Goal: Task Accomplishment & Management: Use online tool/utility

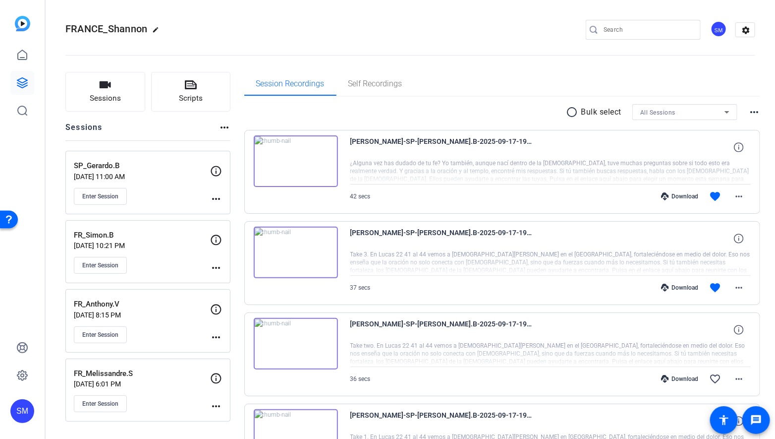
click at [129, 192] on div "Enter Session" at bounding box center [142, 196] width 136 height 17
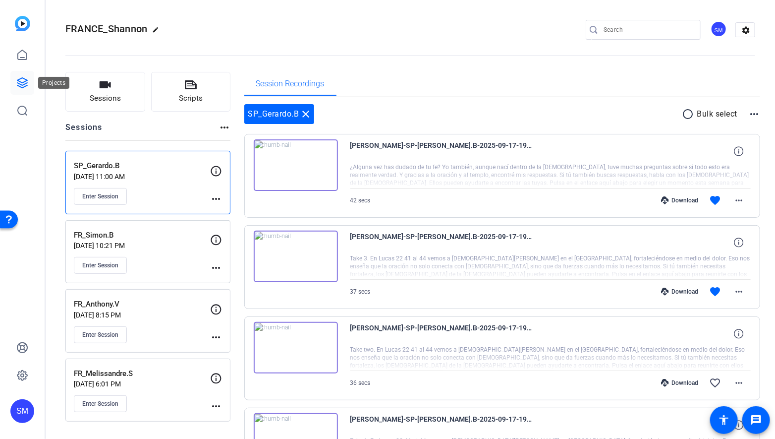
click at [17, 85] on icon at bounding box center [22, 83] width 12 height 12
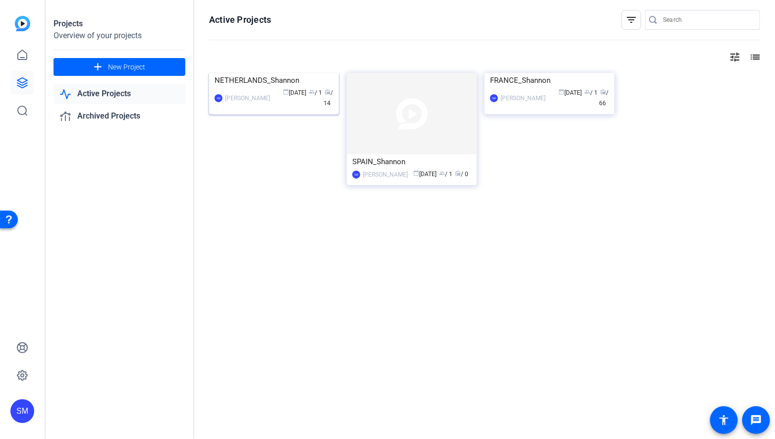
click at [262, 103] on div "[PERSON_NAME]" at bounding box center [247, 98] width 45 height 10
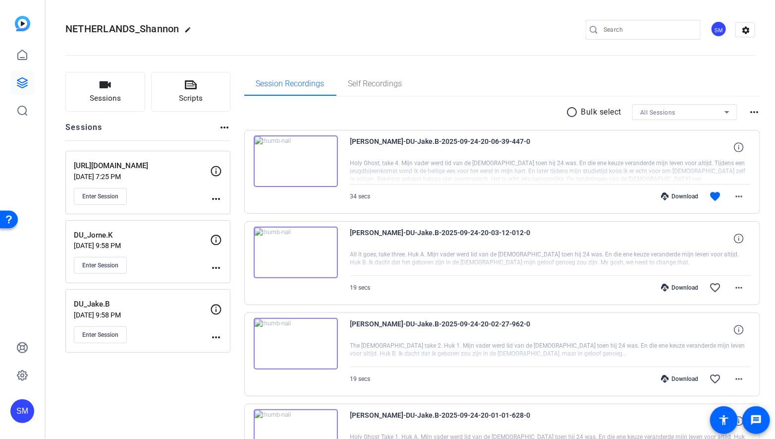
click at [172, 199] on div "Enter Session" at bounding box center [142, 196] width 136 height 17
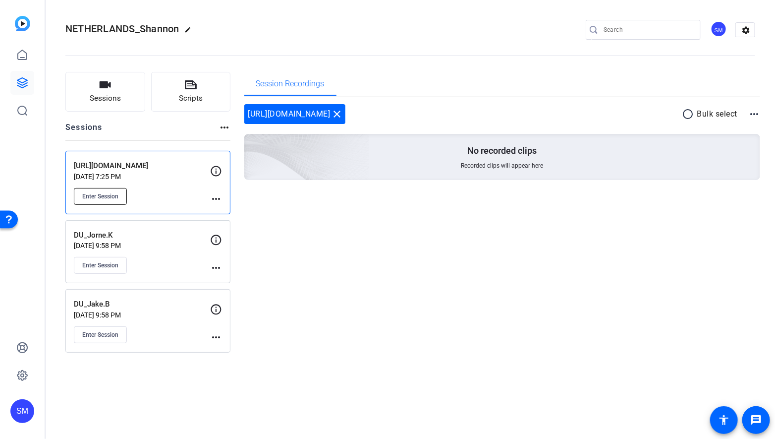
click at [120, 196] on button "Enter Session" at bounding box center [100, 196] width 53 height 17
click at [217, 200] on mat-icon "more_horiz" at bounding box center [216, 199] width 12 height 12
click at [228, 210] on span "Edit Session" at bounding box center [240, 212] width 45 height 12
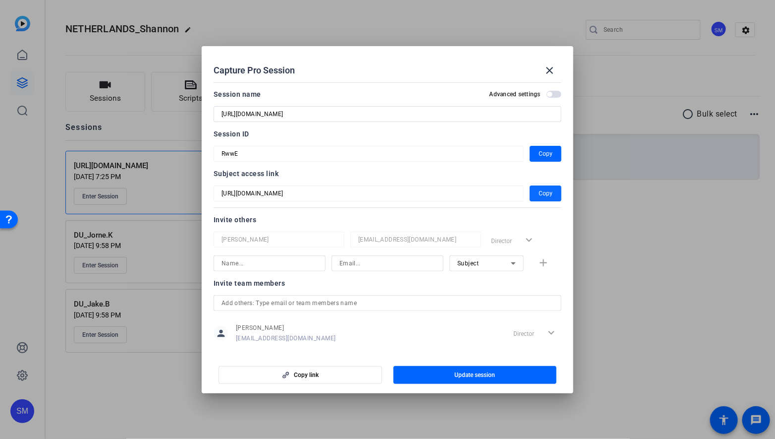
click at [542, 195] on span "Copy" at bounding box center [546, 193] width 14 height 12
click at [545, 153] on span "Copy" at bounding box center [546, 154] width 14 height 12
